Goal: Task Accomplishment & Management: Use online tool/utility

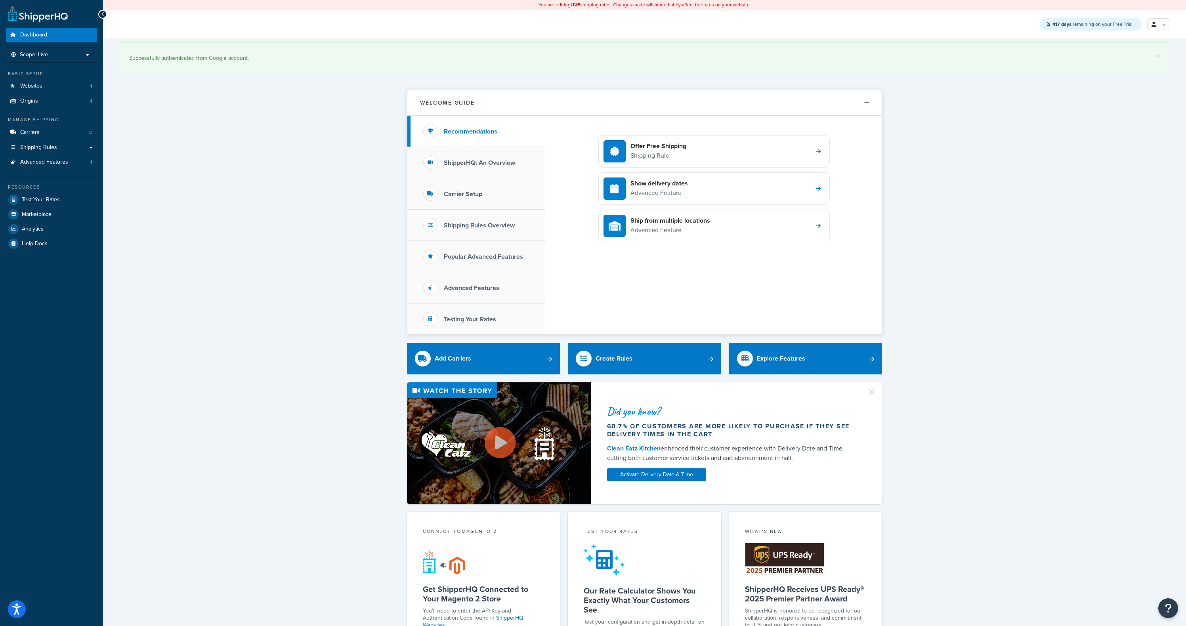
click at [300, 168] on div "× Successfully authenticated from Google account. Welcome Guide Recommendations…" at bounding box center [644, 533] width 1083 height 991
click at [71, 127] on link "Carriers 3" at bounding box center [51, 132] width 91 height 15
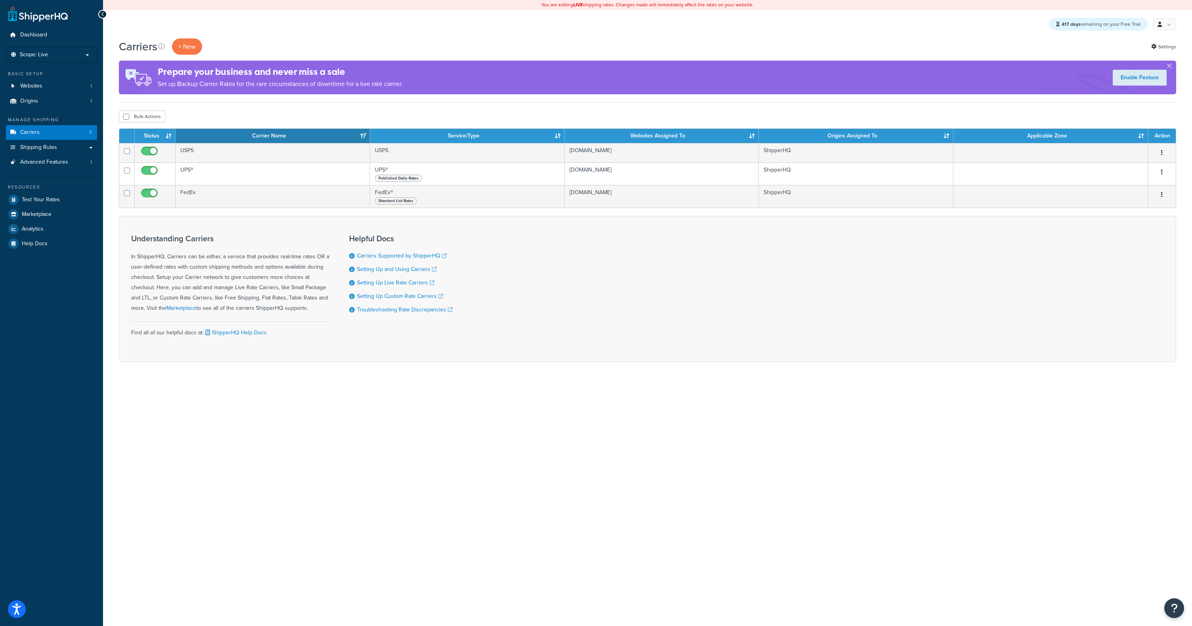
click at [800, 42] on div "Carriers + New Settings" at bounding box center [647, 46] width 1057 height 16
click at [46, 215] on span "Marketplace" at bounding box center [37, 214] width 30 height 7
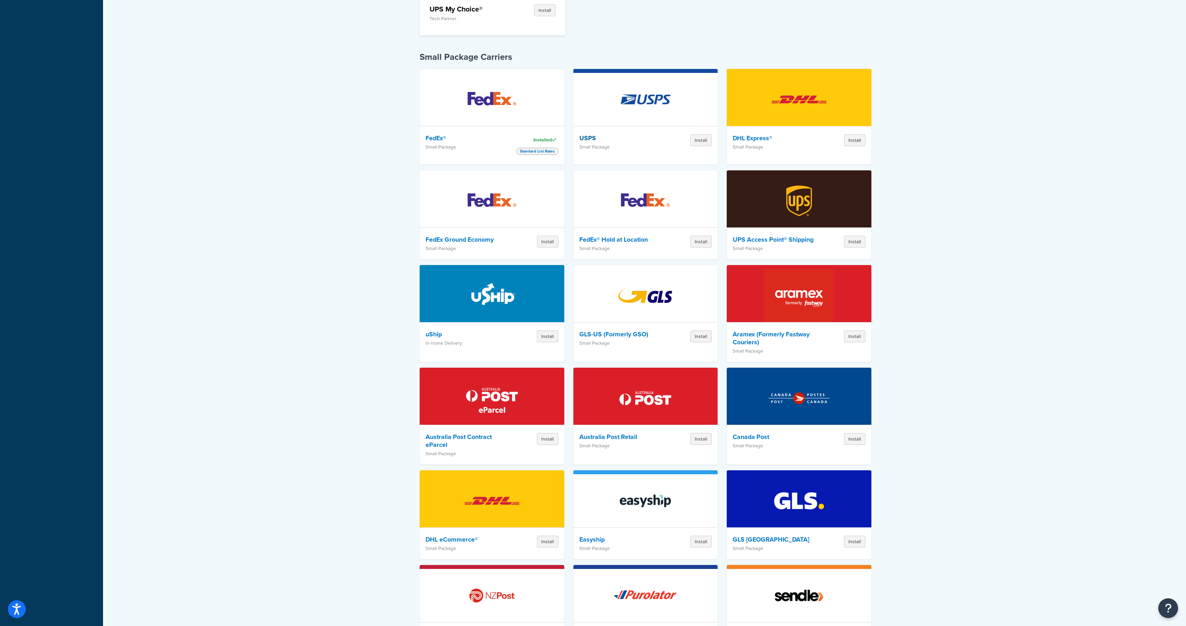
scroll to position [361, 0]
